Goal: Entertainment & Leisure: Consume media (video, audio)

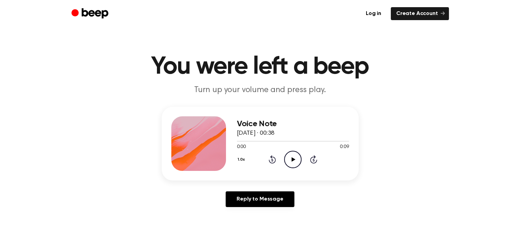
click at [291, 162] on icon "Play Audio" at bounding box center [292, 159] width 17 height 17
click at [370, 17] on link "Log in" at bounding box center [373, 13] width 26 height 13
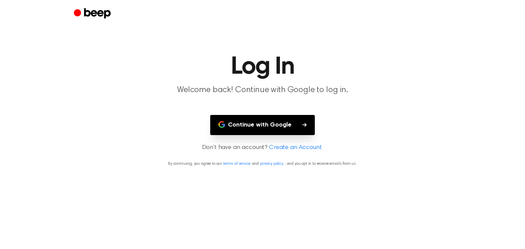
click at [272, 132] on button "Continue with Google" at bounding box center [262, 125] width 105 height 20
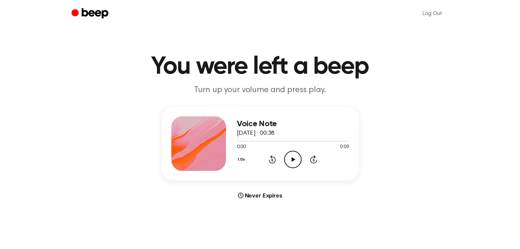
click at [294, 158] on icon "Play Audio" at bounding box center [292, 159] width 17 height 17
click at [292, 159] on icon at bounding box center [293, 160] width 4 height 4
click at [297, 154] on icon "Play Audio" at bounding box center [292, 159] width 17 height 17
click at [290, 160] on icon "Play Audio" at bounding box center [292, 159] width 17 height 17
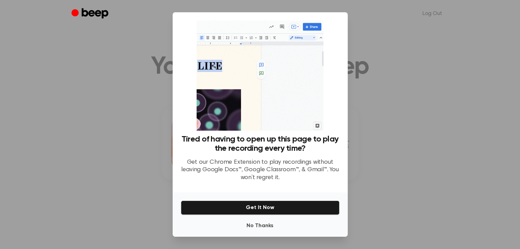
click at [269, 170] on p "Get our Chrome Extension to play recordings without leaving Google Docs™, Googl…" at bounding box center [260, 170] width 159 height 23
click at [297, 225] on button "No Thanks" at bounding box center [260, 226] width 159 height 14
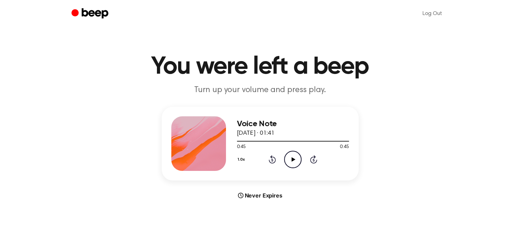
click at [295, 160] on icon "Play Audio" at bounding box center [292, 159] width 17 height 17
click at [291, 159] on icon at bounding box center [293, 160] width 4 height 4
click at [294, 157] on icon "Play Audio" at bounding box center [292, 159] width 17 height 17
click at [293, 164] on icon "Play Audio" at bounding box center [292, 159] width 17 height 17
click at [285, 162] on circle at bounding box center [292, 159] width 17 height 17
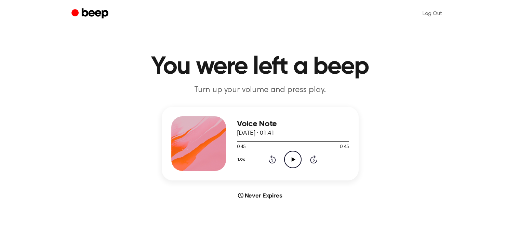
click at [291, 159] on icon "Play Audio" at bounding box center [292, 159] width 17 height 17
click at [291, 154] on icon "Play Audio" at bounding box center [292, 159] width 17 height 17
click at [289, 152] on icon "Play Audio" at bounding box center [292, 159] width 17 height 17
